Goal: Transaction & Acquisition: Purchase product/service

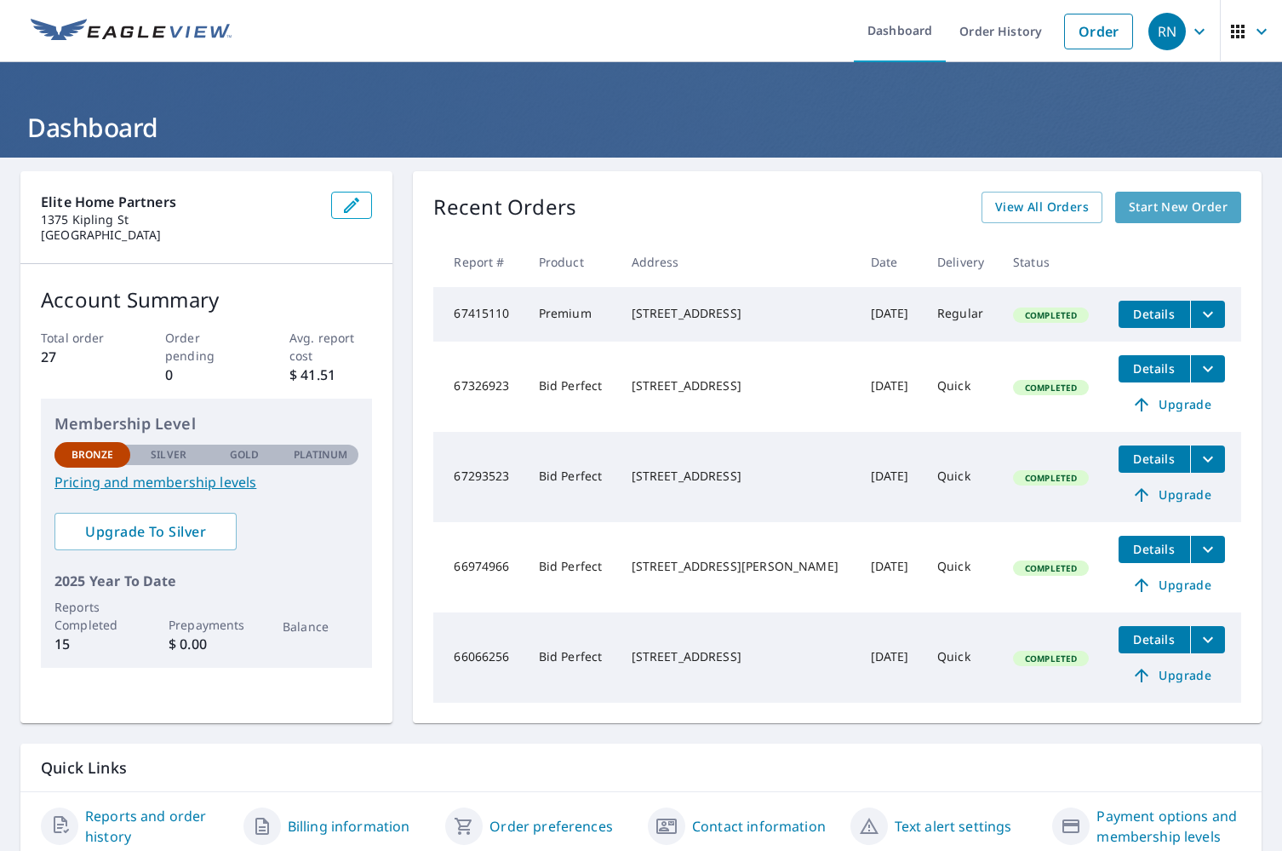
click at [1197, 211] on span "Start New Order" at bounding box center [1178, 207] width 99 height 21
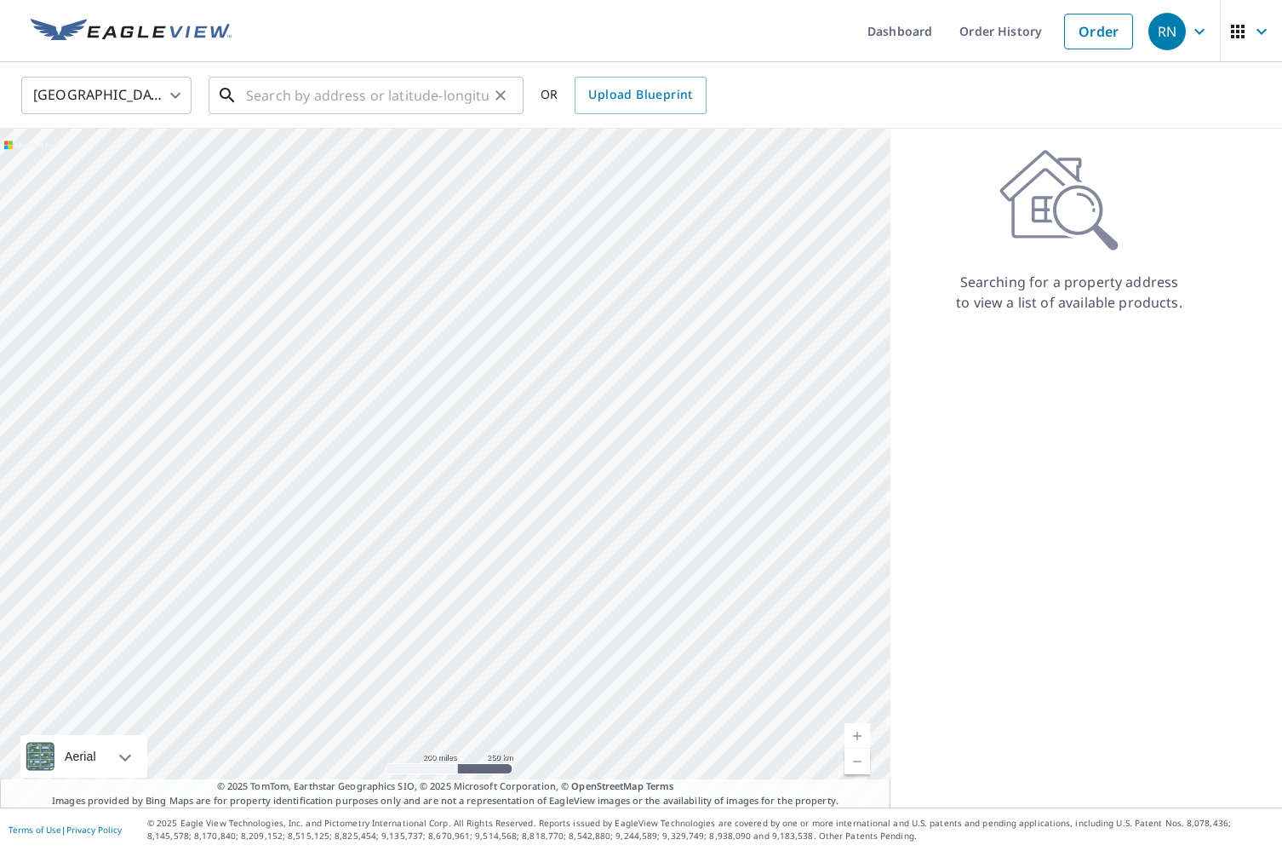
click at [387, 96] on input "text" at bounding box center [367, 96] width 243 height 48
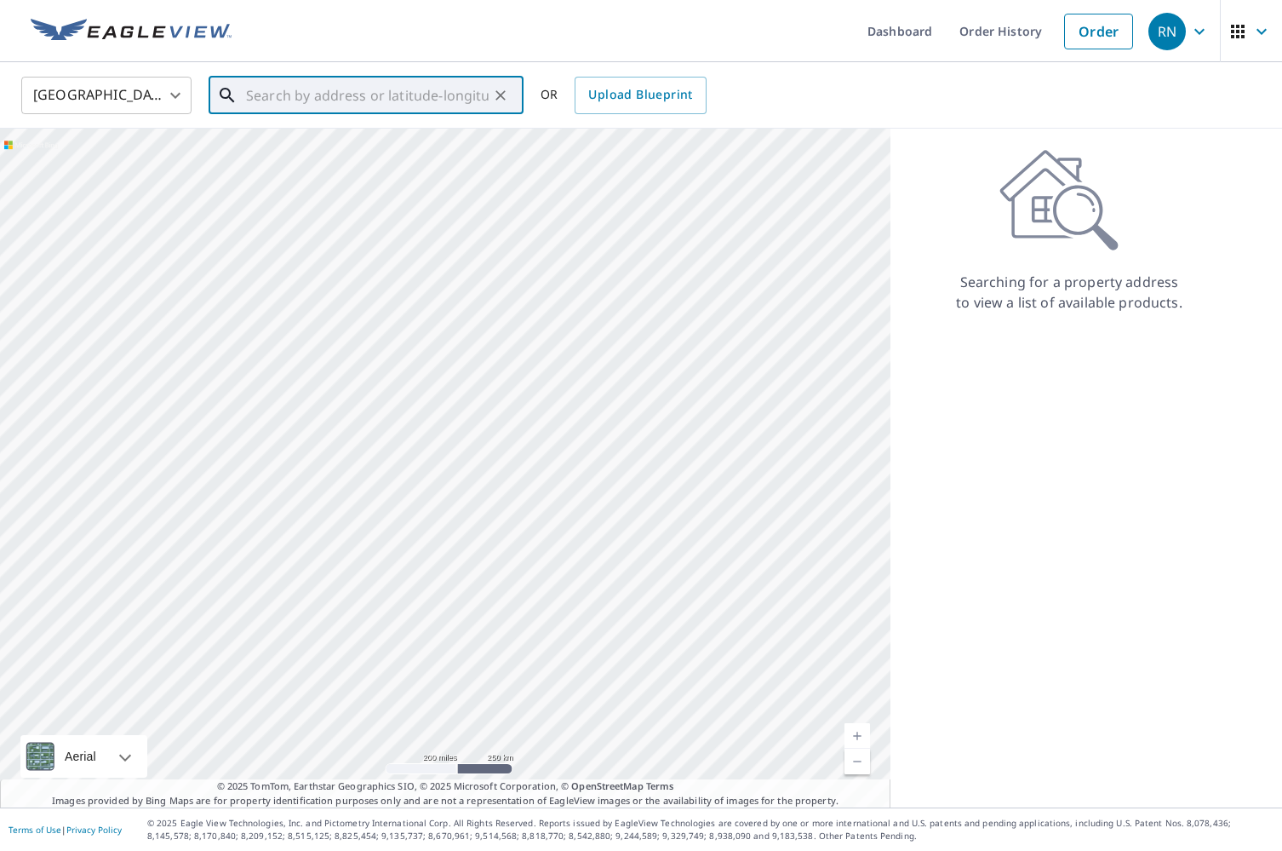
paste input "[STREET_ADDRESS]"
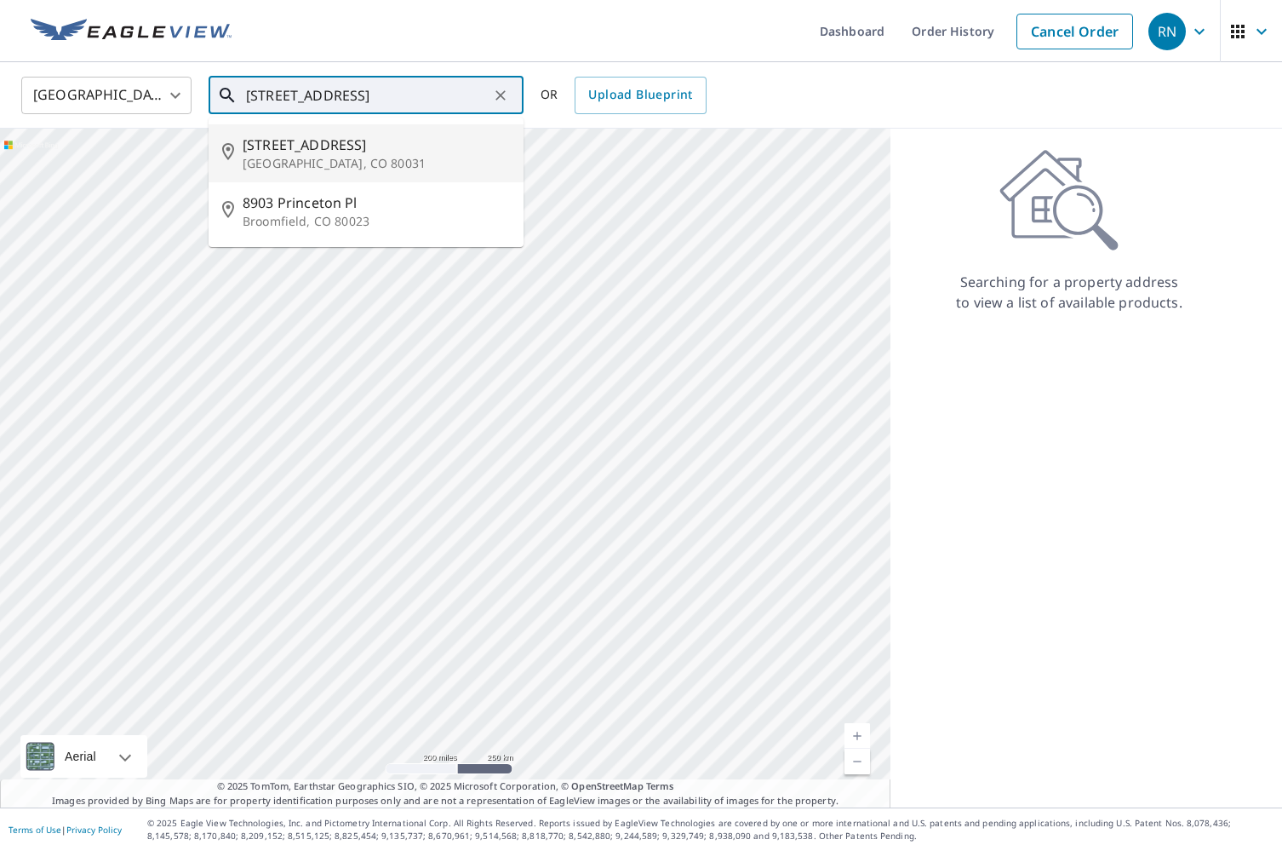
click at [376, 147] on span "[STREET_ADDRESS]" at bounding box center [376, 145] width 267 height 20
type input "[STREET_ADDRESS]"
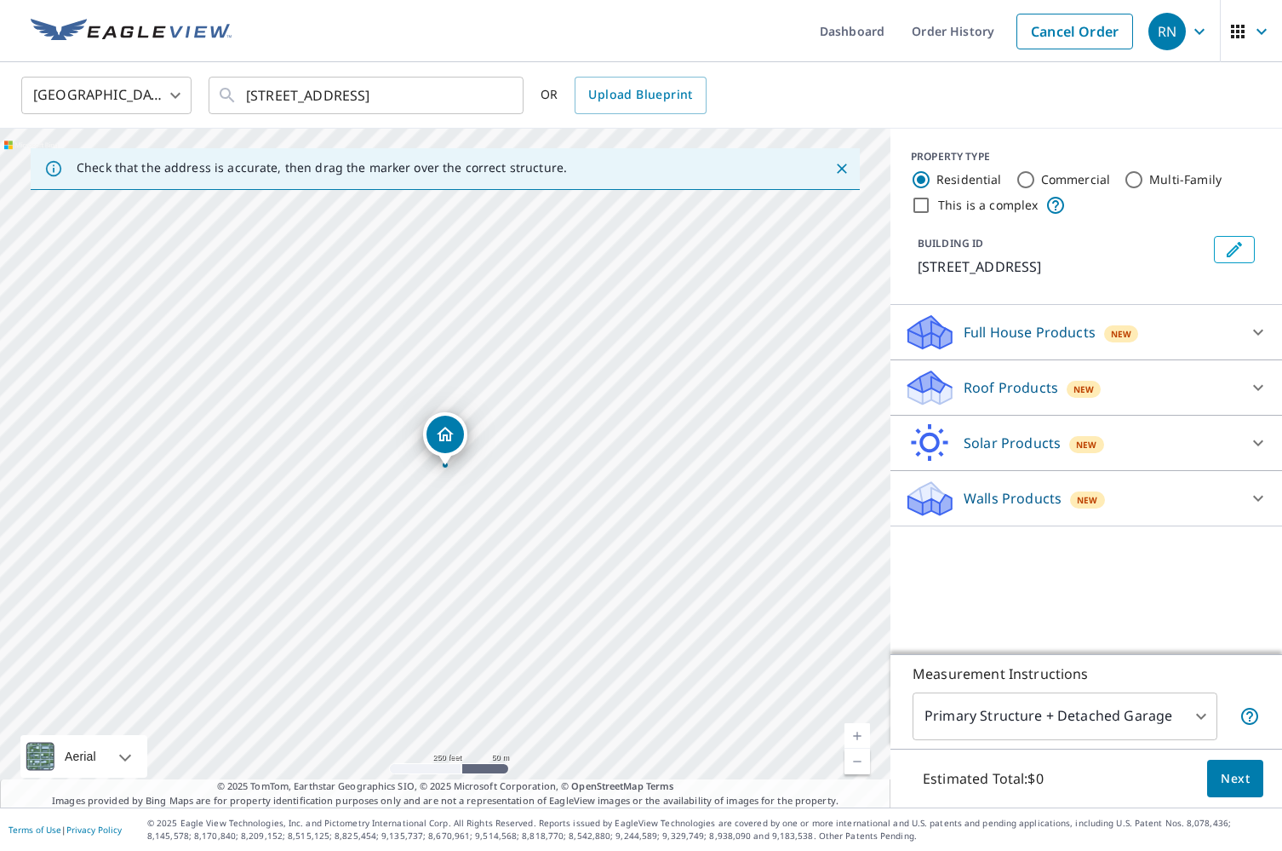
click at [1046, 394] on p "Roof Products" at bounding box center [1011, 387] width 95 height 20
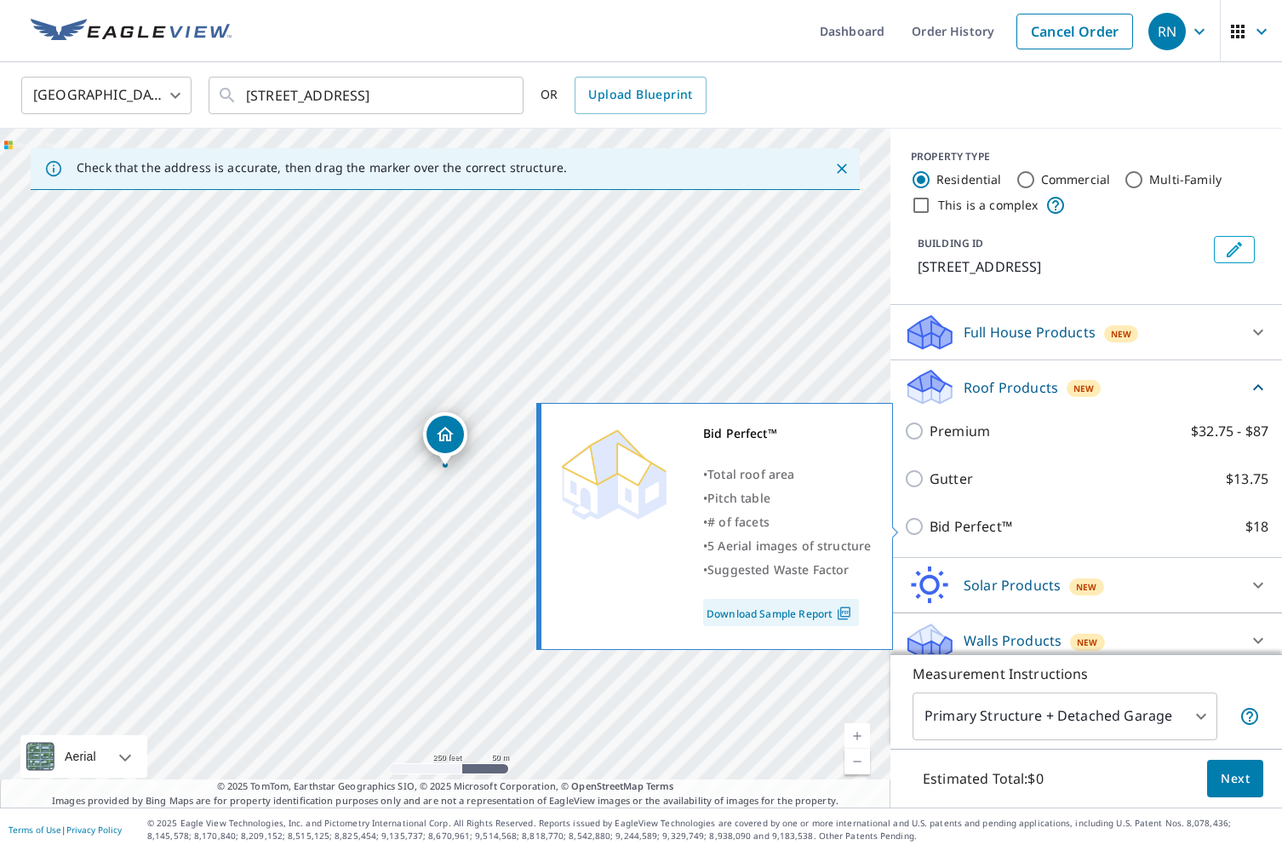
click at [971, 531] on p "Bid Perfect™" at bounding box center [971, 526] width 83 height 20
click at [930, 531] on input "Bid Perfect™ $18" at bounding box center [917, 526] width 26 height 20
checkbox input "true"
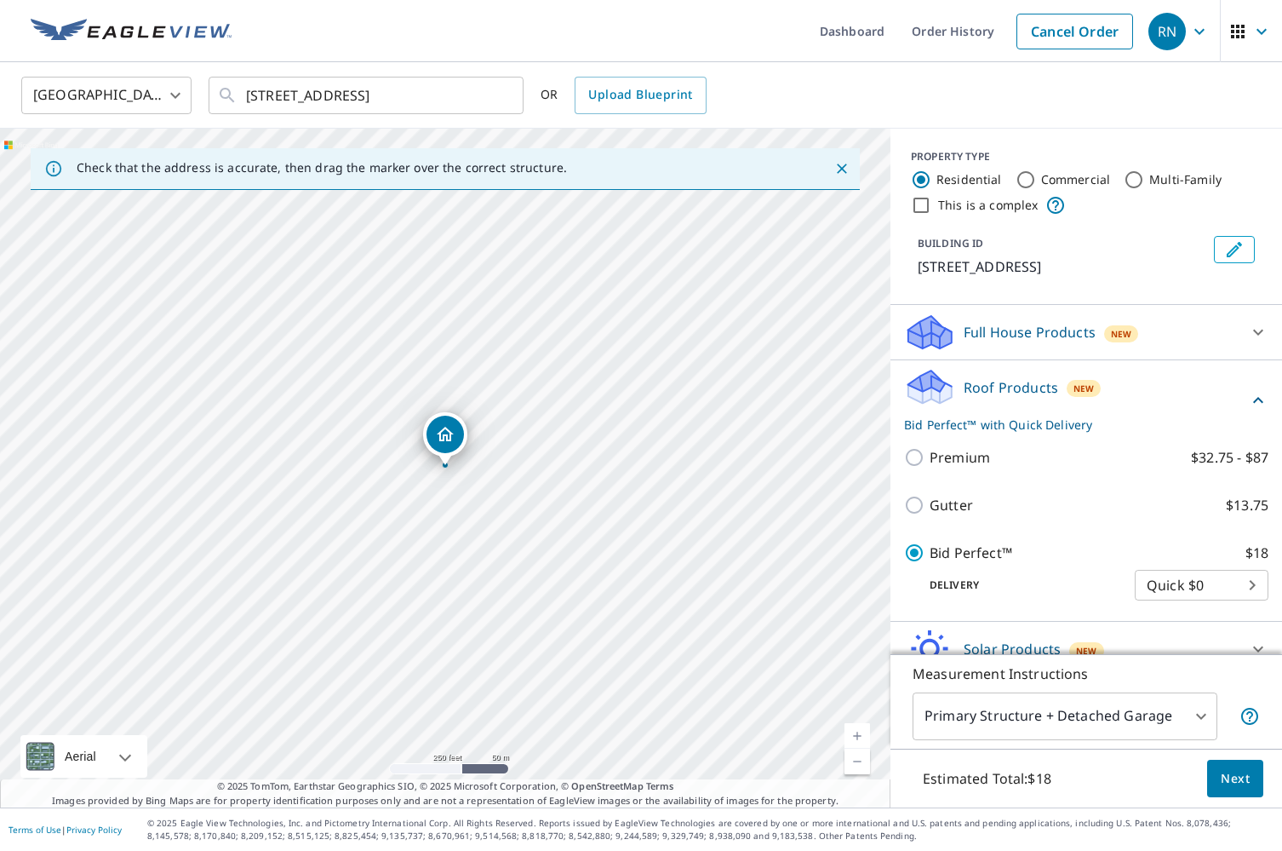
click at [1237, 772] on span "Next" at bounding box center [1235, 778] width 29 height 21
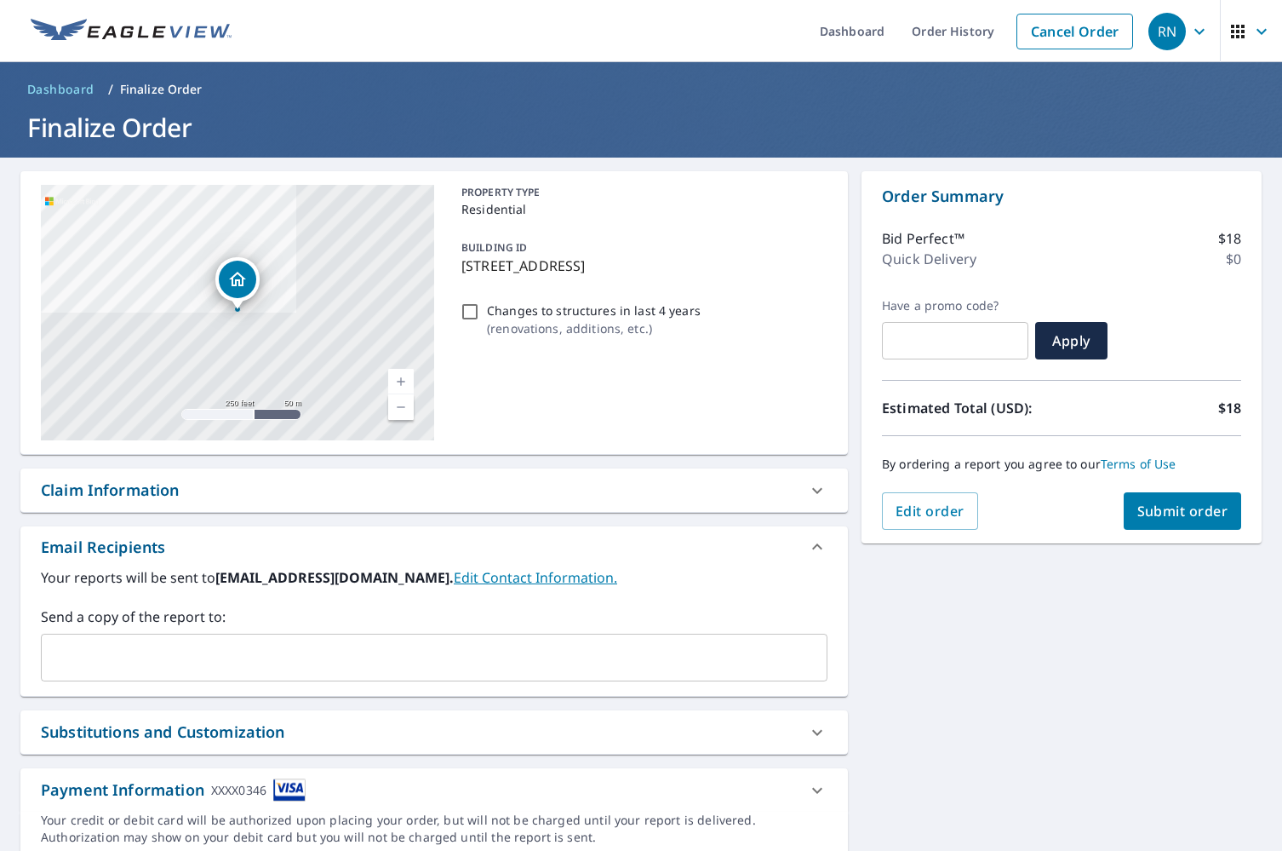
click at [1197, 505] on span "Submit order" at bounding box center [1182, 510] width 91 height 19
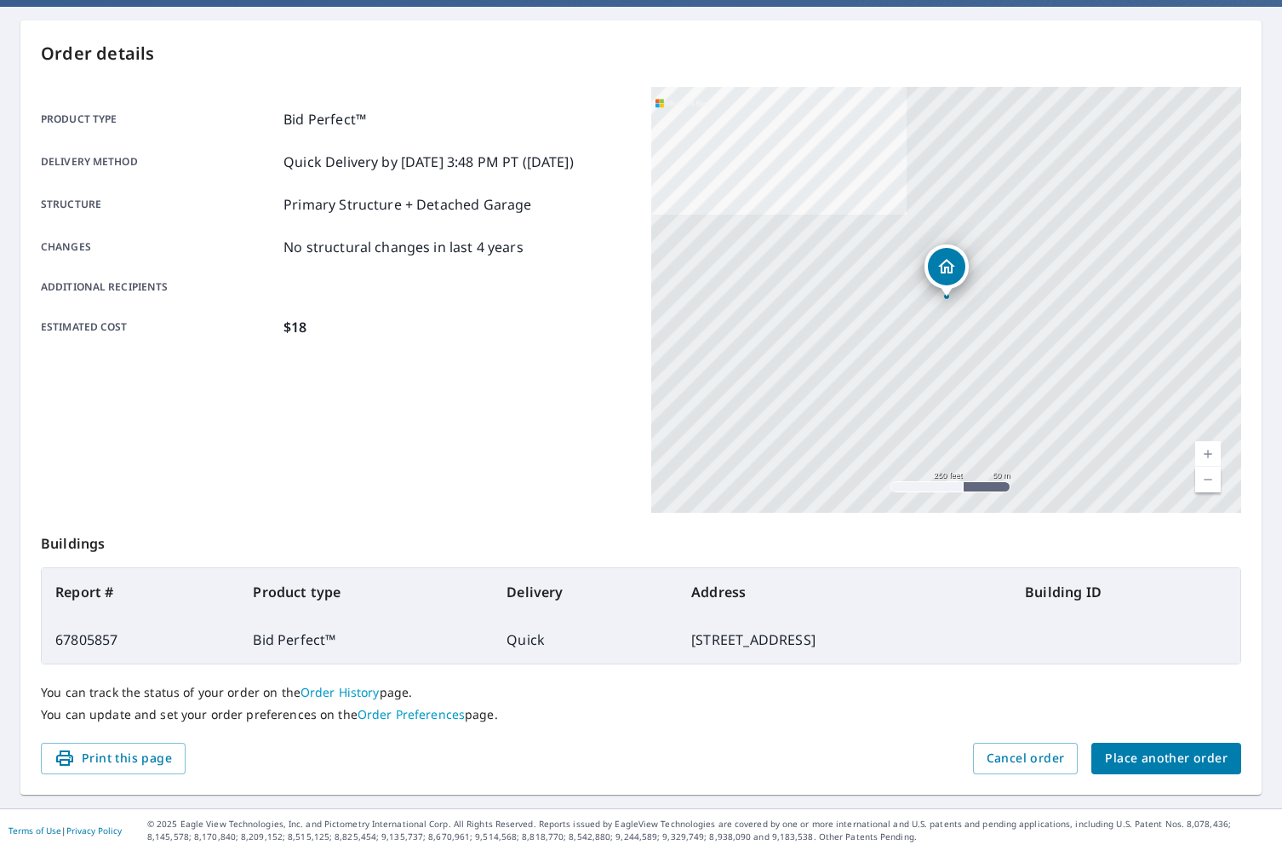
click at [1167, 762] on span "Place another order" at bounding box center [1166, 757] width 123 height 21
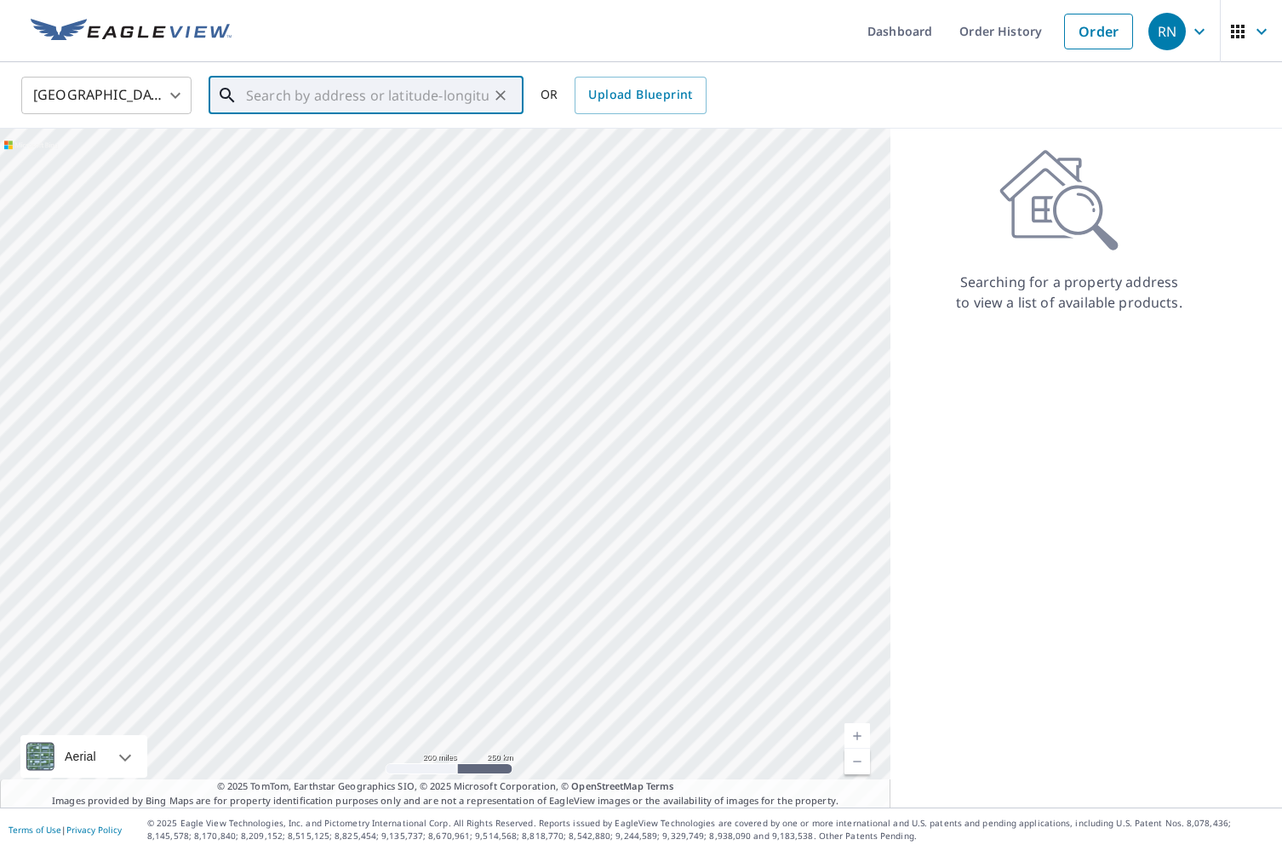
click at [467, 95] on input "text" at bounding box center [367, 96] width 243 height 48
paste input "[STREET_ADDRESS][PERSON_NAME]"
type input "[STREET_ADDRESS][PERSON_NAME]"
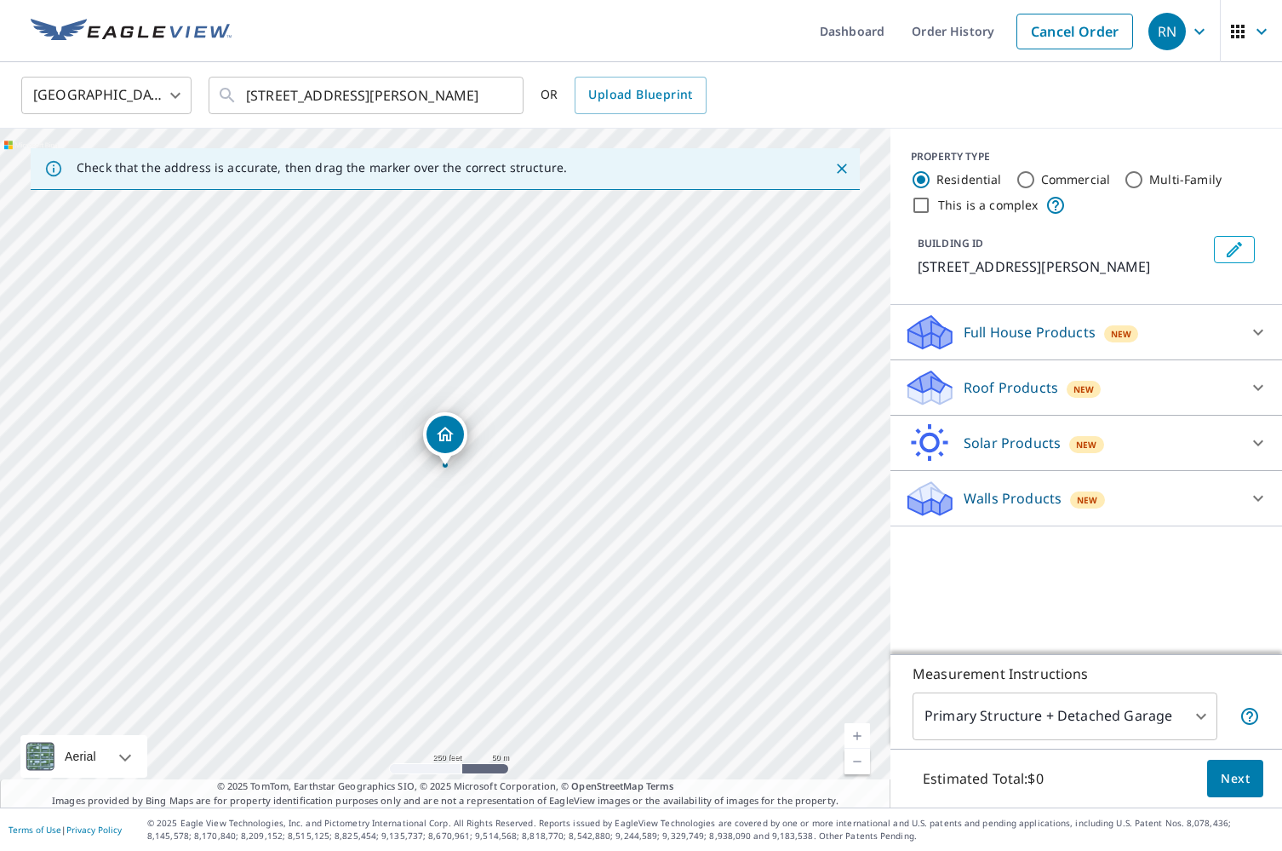
click at [999, 394] on p "Roof Products" at bounding box center [1011, 387] width 95 height 20
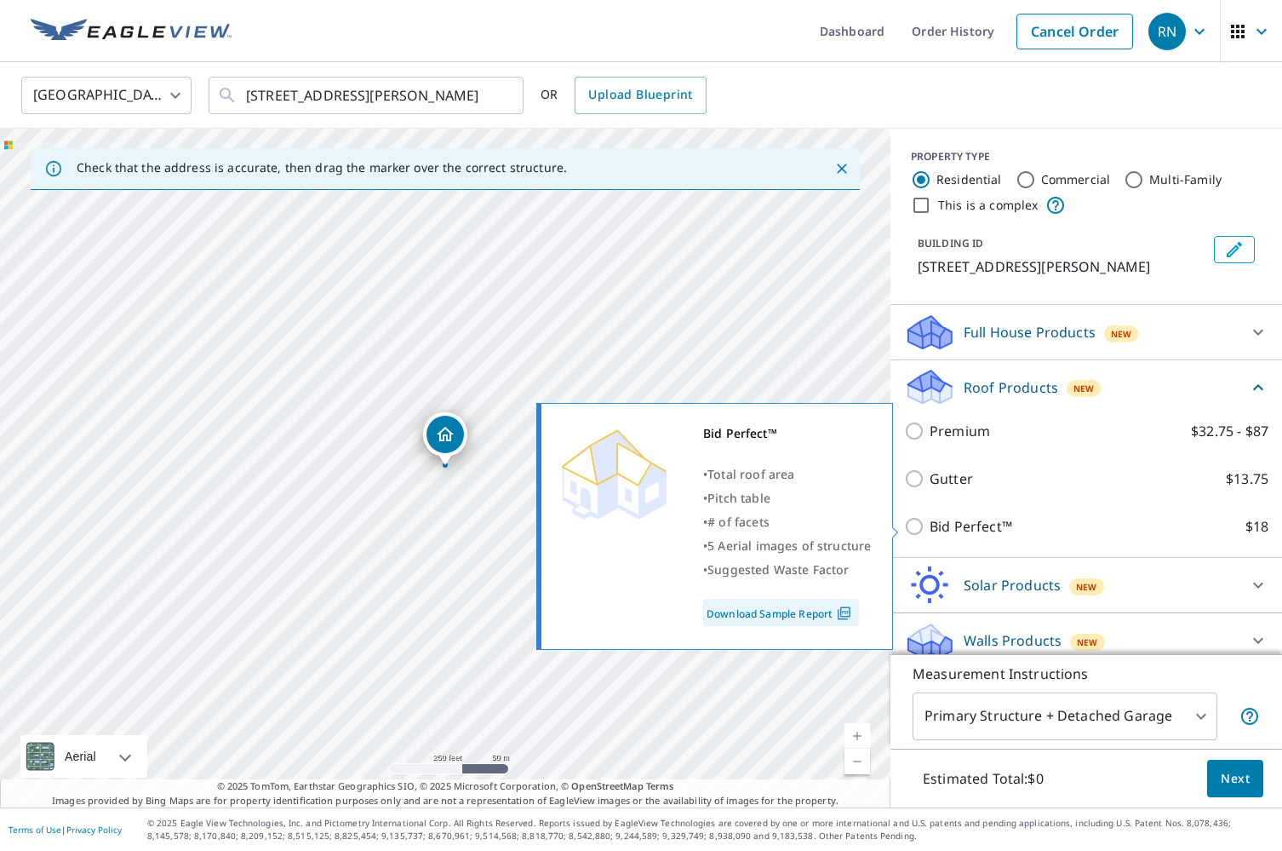
click at [1024, 528] on label "Bid Perfect™ $18" at bounding box center [1099, 526] width 339 height 20
click at [930, 528] on input "Bid Perfect™ $18" at bounding box center [917, 526] width 26 height 20
checkbox input "true"
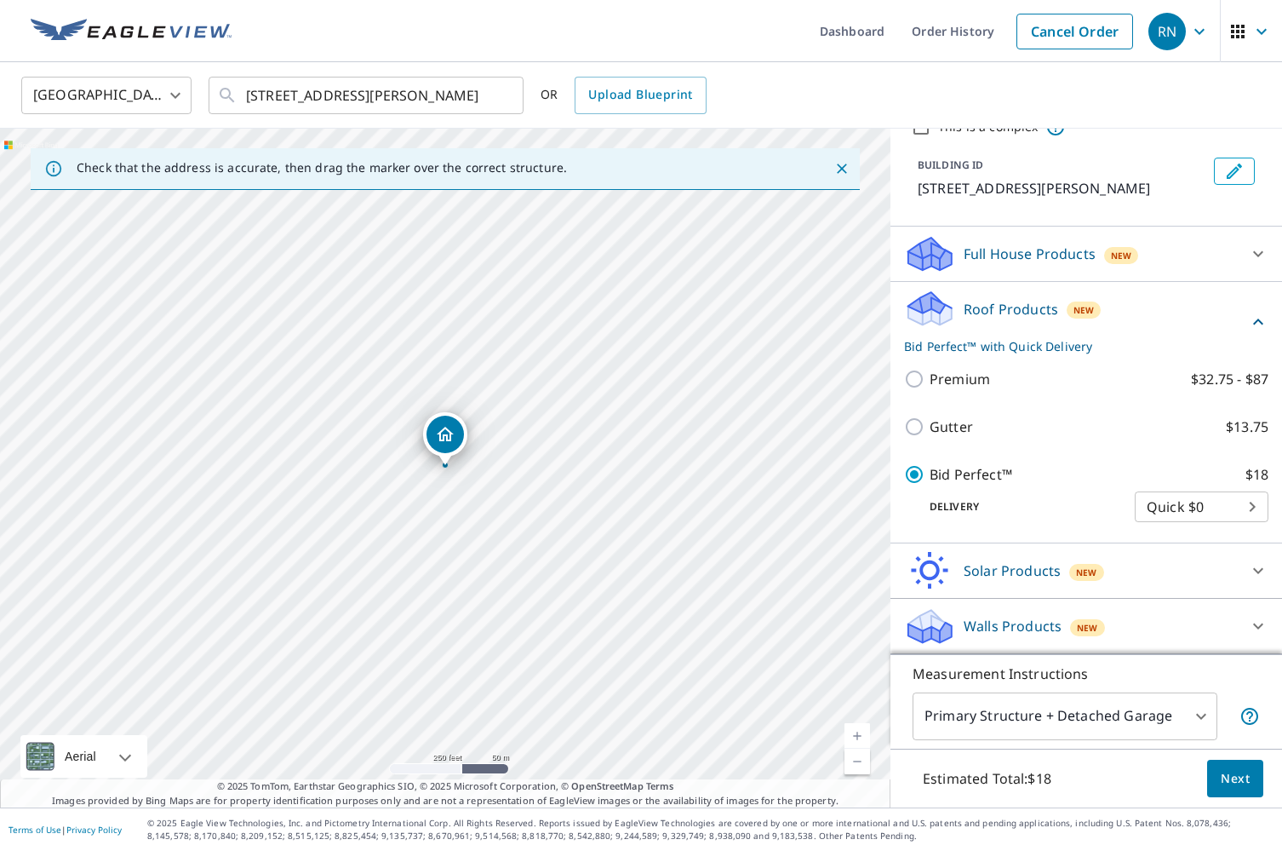
scroll to position [78, 0]
click at [1231, 783] on span "Next" at bounding box center [1235, 778] width 29 height 21
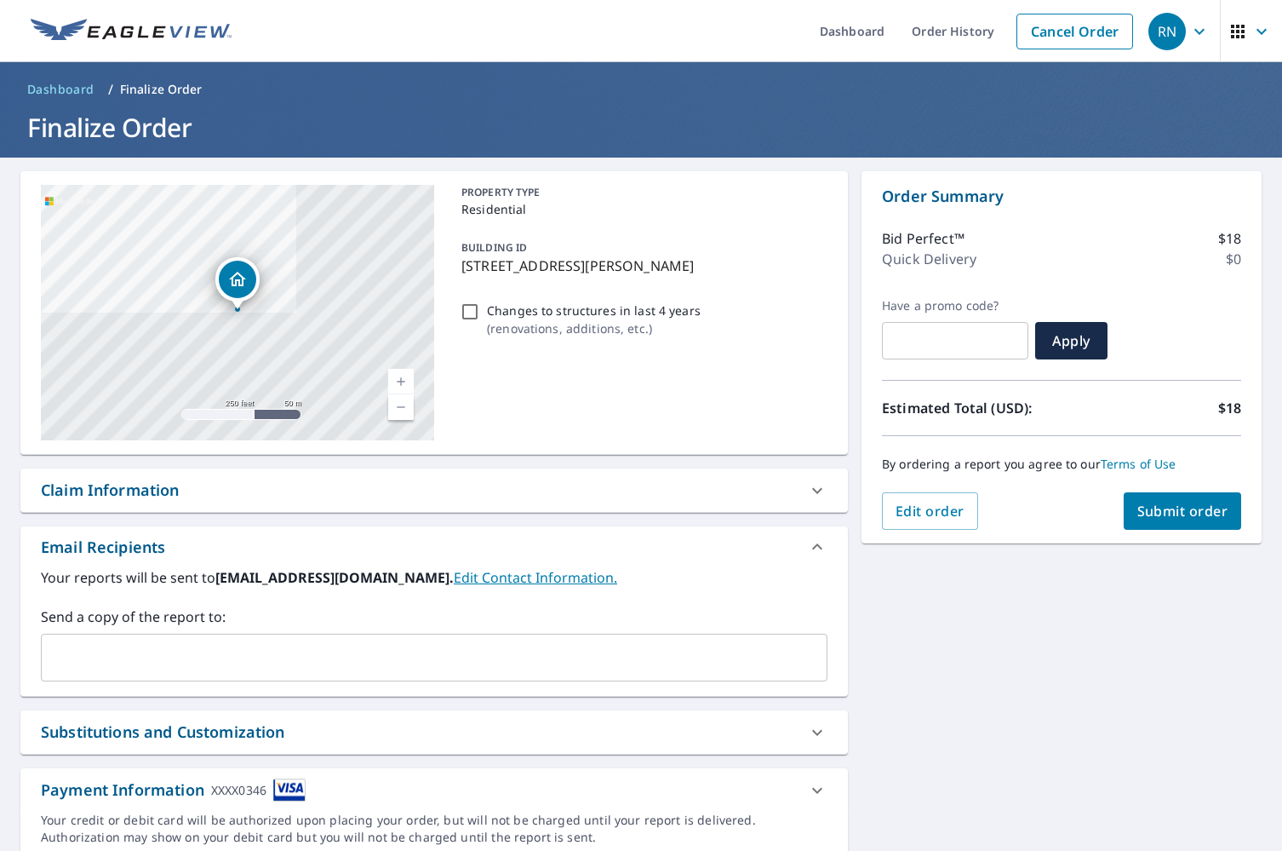
click at [1171, 503] on span "Submit order" at bounding box center [1182, 510] width 91 height 19
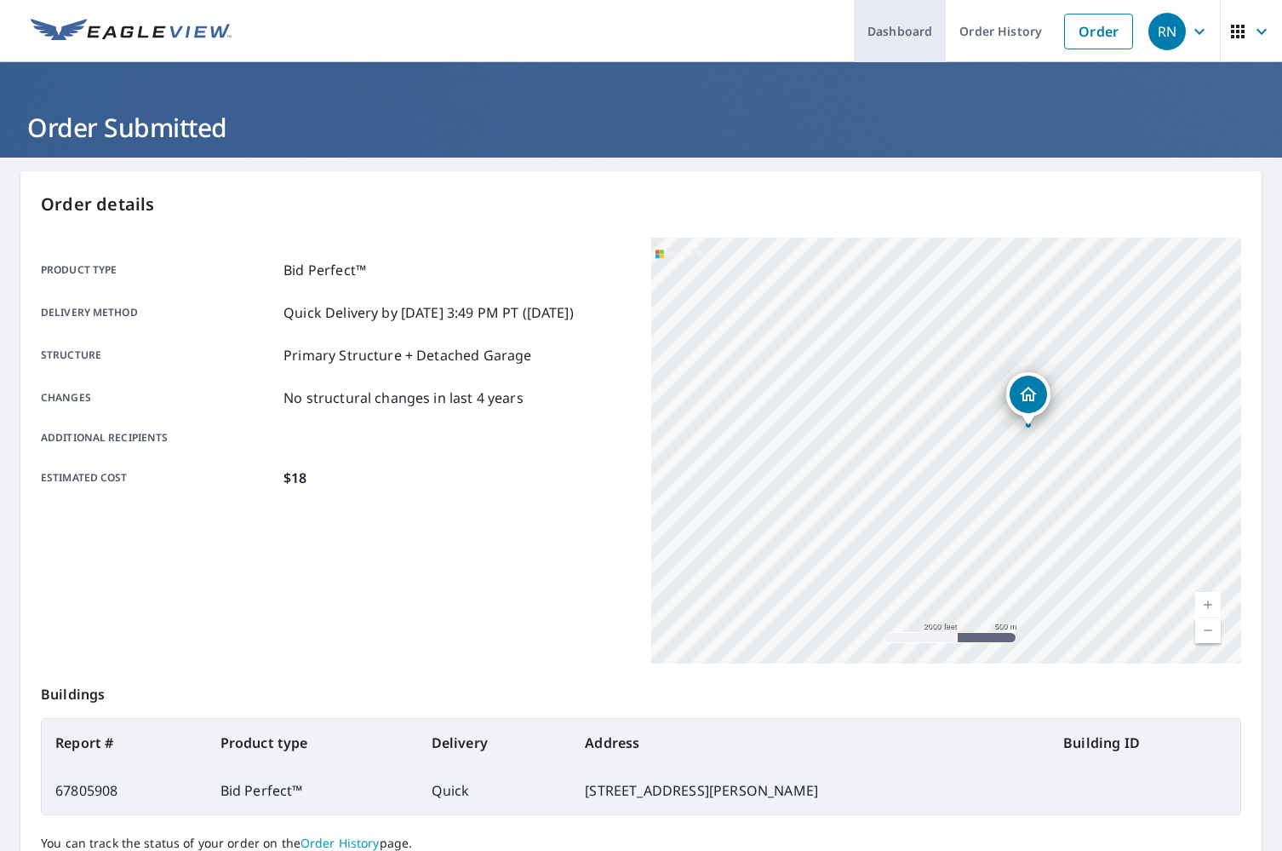
click at [935, 40] on link "Dashboard" at bounding box center [900, 31] width 92 height 62
